Goal: Task Accomplishment & Management: Use online tool/utility

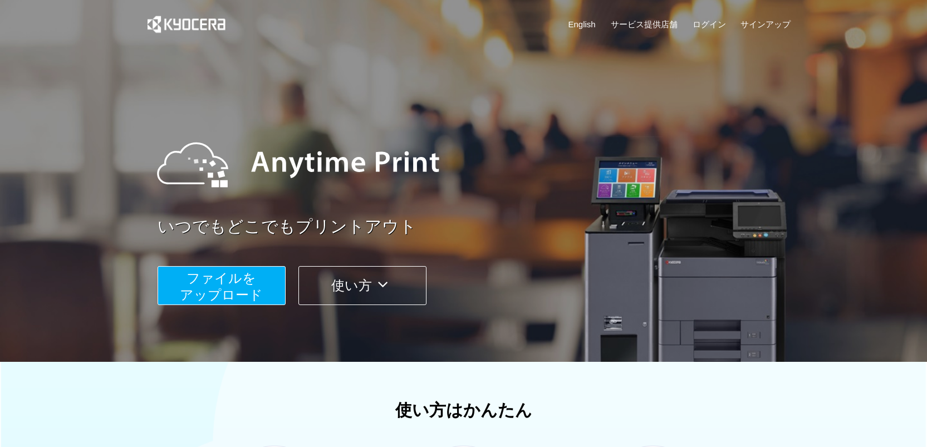
click at [259, 281] on button "ファイルを ​​アップロード" at bounding box center [221, 285] width 128 height 39
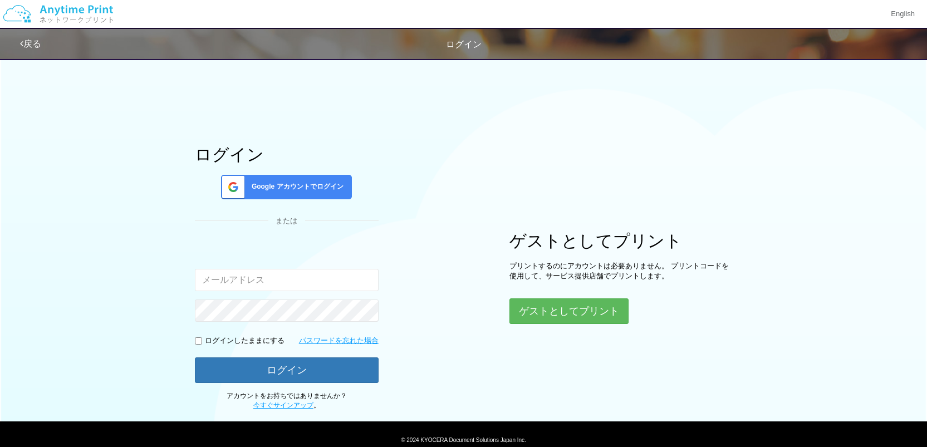
click at [283, 183] on span "Google アカウントでログイン" at bounding box center [295, 186] width 96 height 9
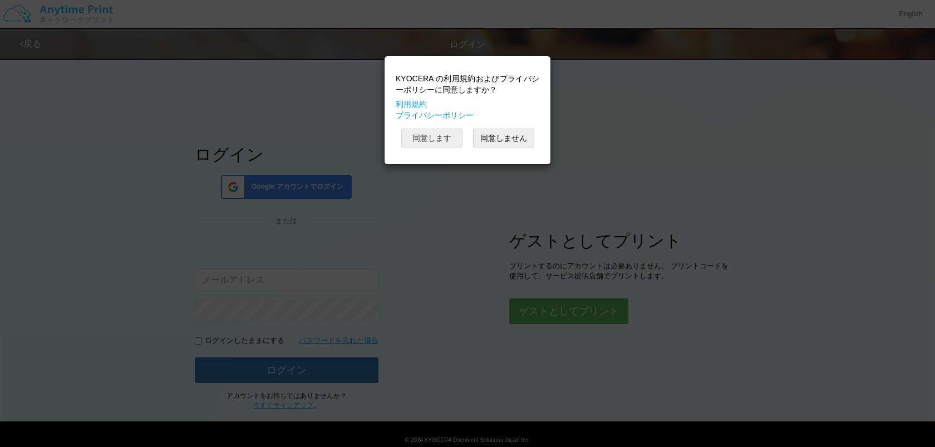
click at [449, 145] on button "同意します" at bounding box center [431, 138] width 61 height 19
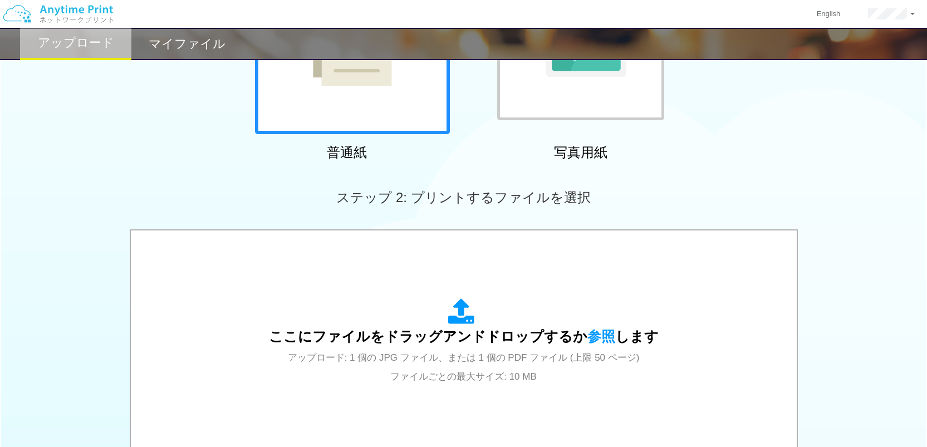
scroll to position [300, 0]
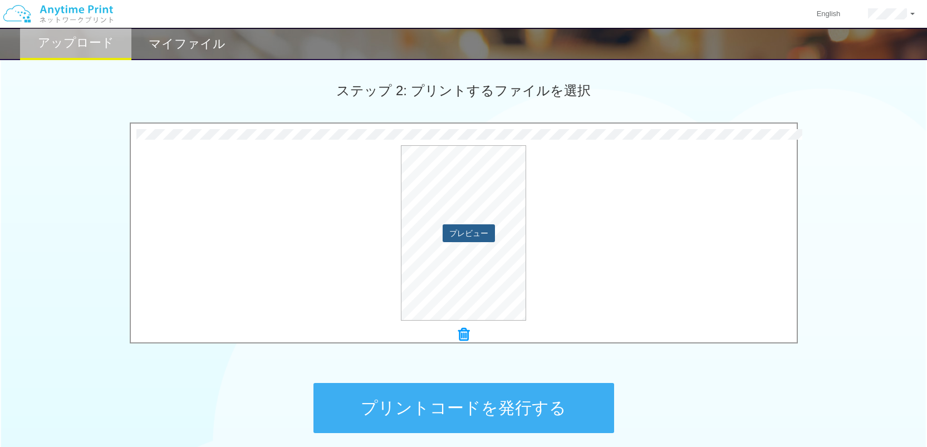
click at [456, 238] on button "プレビュー" at bounding box center [468, 233] width 52 height 18
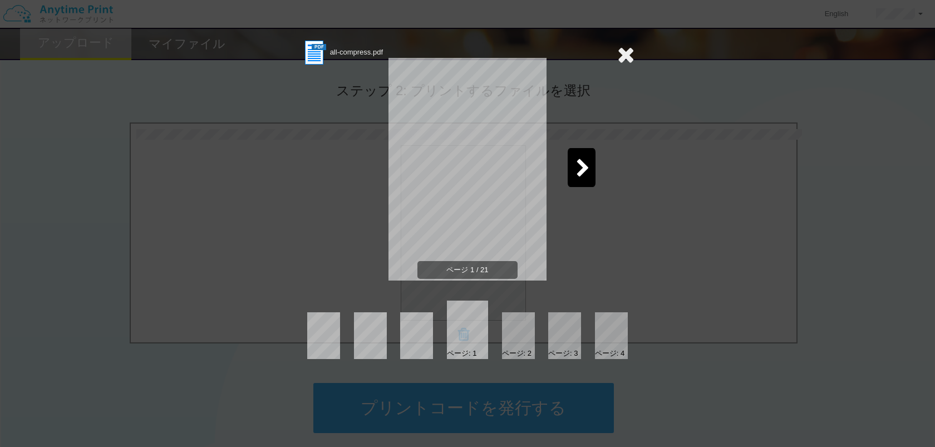
click at [572, 175] on div at bounding box center [582, 167] width 28 height 39
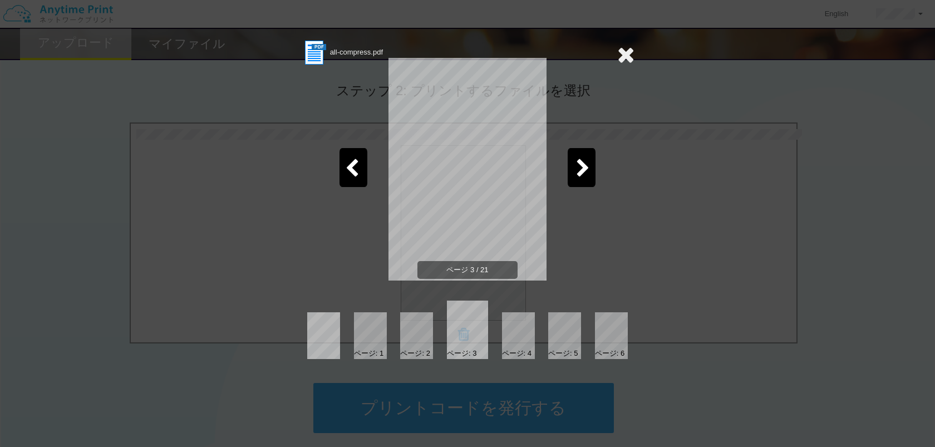
click at [622, 51] on icon at bounding box center [625, 54] width 17 height 22
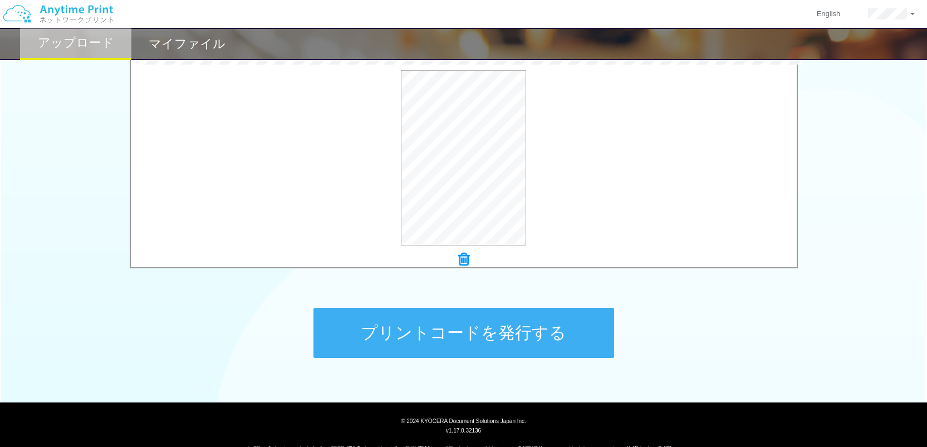
scroll to position [389, 0]
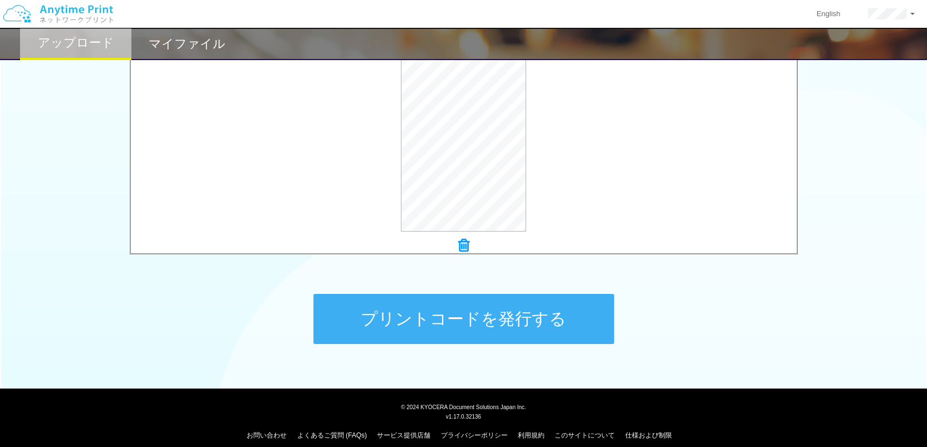
click at [471, 335] on button "プリントコードを発行する" at bounding box center [463, 319] width 301 height 50
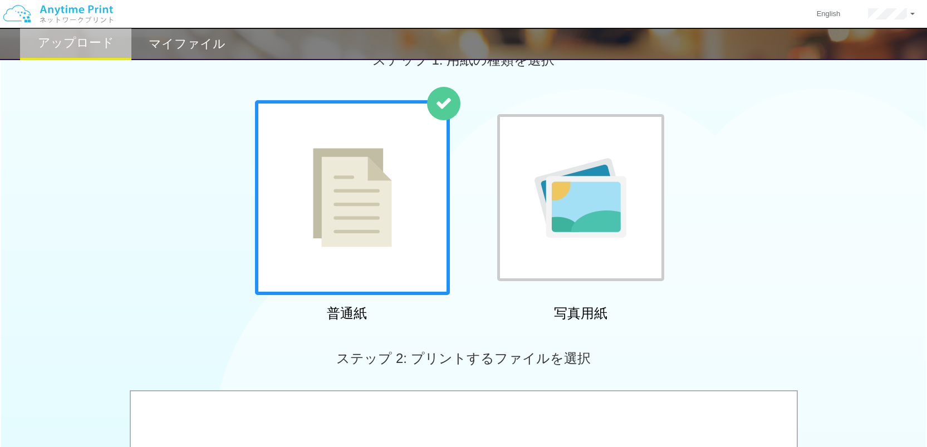
scroll to position [0, 0]
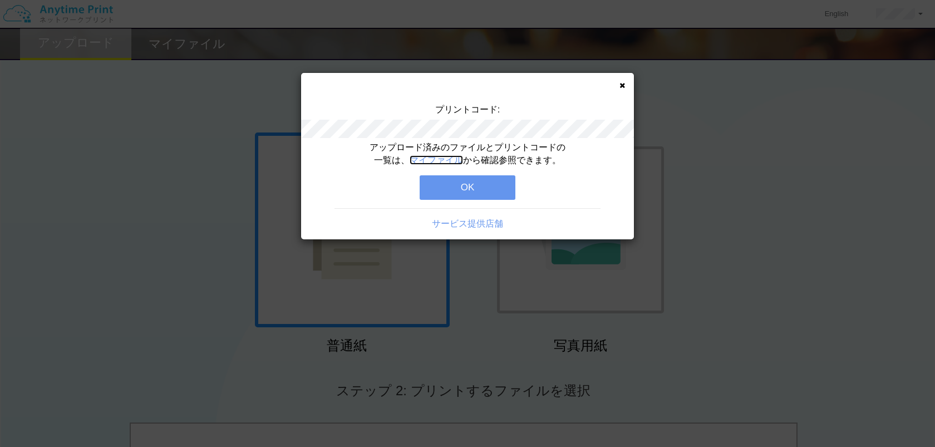
click at [449, 164] on link "マイファイル" at bounding box center [436, 159] width 53 height 9
